Goal: Information Seeking & Learning: Learn about a topic

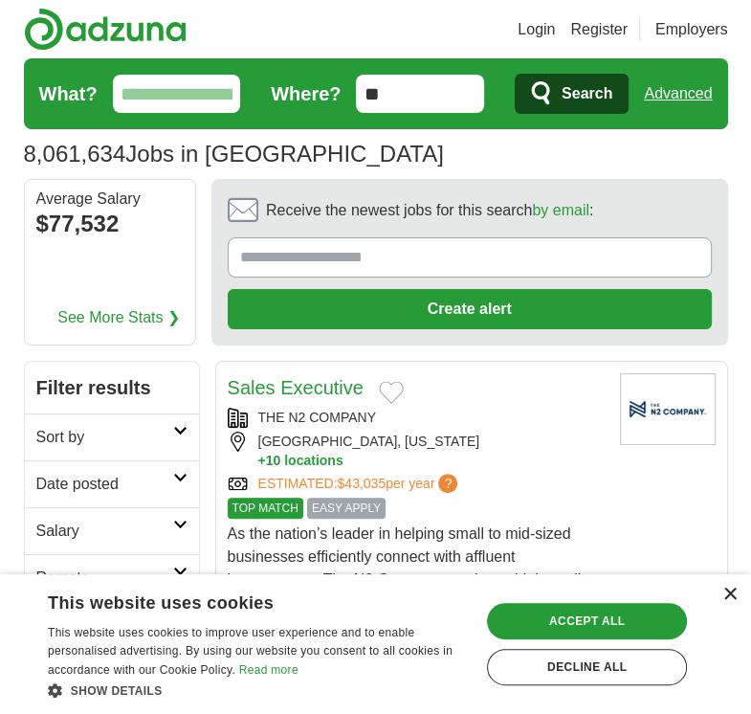
click at [731, 598] on div "×" at bounding box center [729, 594] width 14 height 14
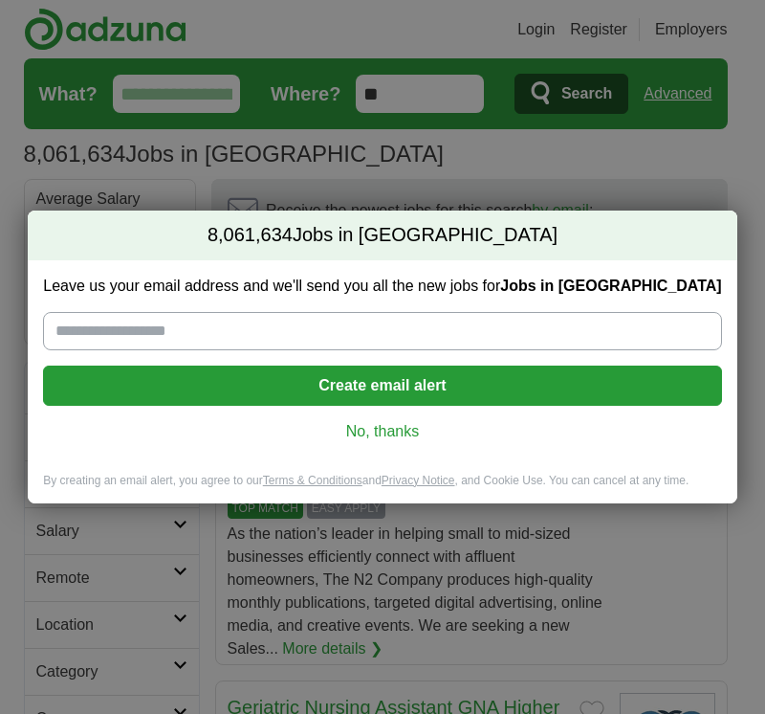
click at [415, 436] on link "No, thanks" at bounding box center [382, 431] width 648 height 21
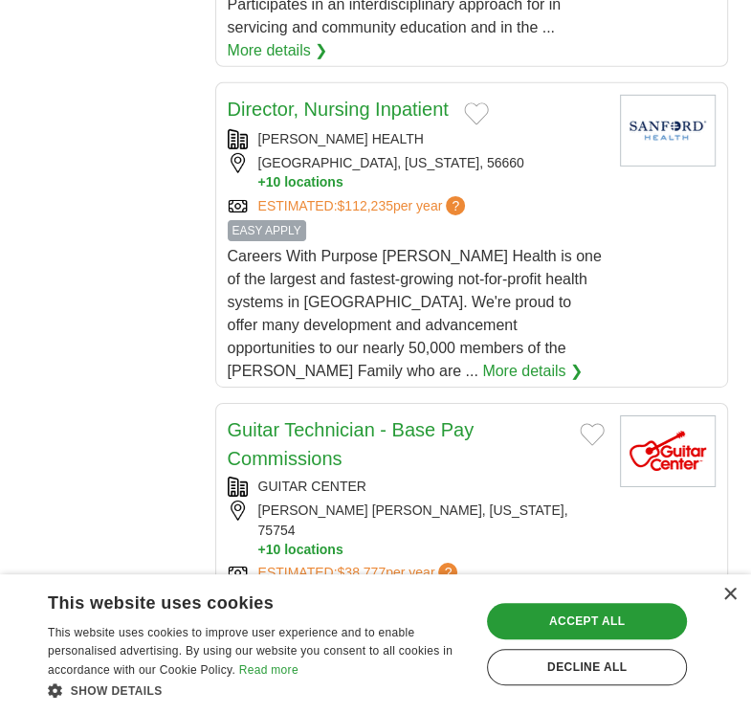
scroll to position [3176, 0]
